Goal: Transaction & Acquisition: Register for event/course

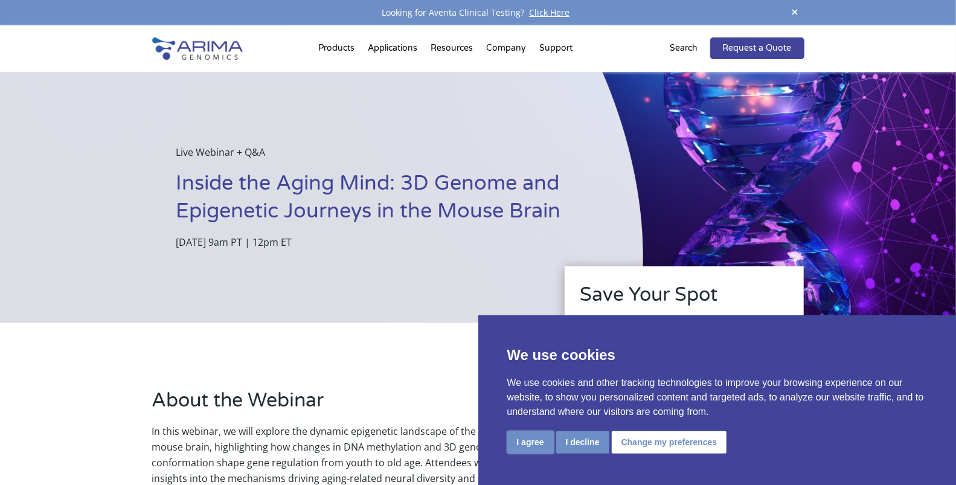
click at [524, 437] on button "I agree" at bounding box center [530, 442] width 47 height 22
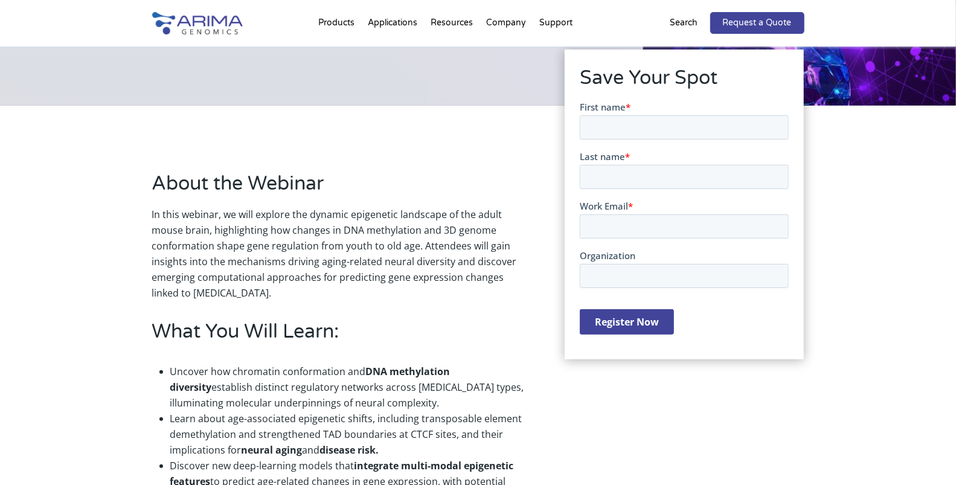
scroll to position [225, 0]
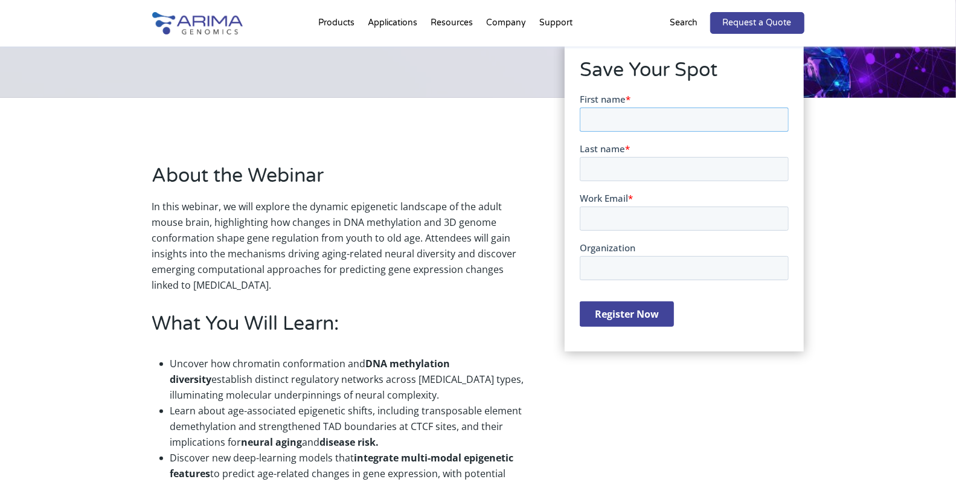
click at [601, 123] on input "First name *" at bounding box center [683, 119] width 209 height 24
type input "Xiang"
type input "[PERSON_NAME]"
type input "[EMAIL_ADDRESS][DOMAIN_NAME]"
click at [665, 270] on input "Organization" at bounding box center [683, 268] width 209 height 24
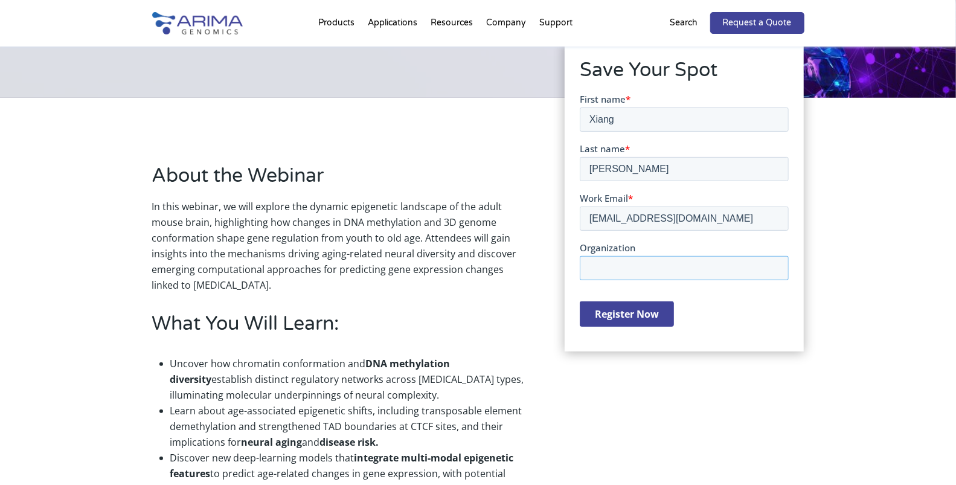
type input "Arima Genomics"
click at [643, 318] on input "Register Now" at bounding box center [626, 313] width 94 height 25
